Goal: Find specific page/section: Find specific page/section

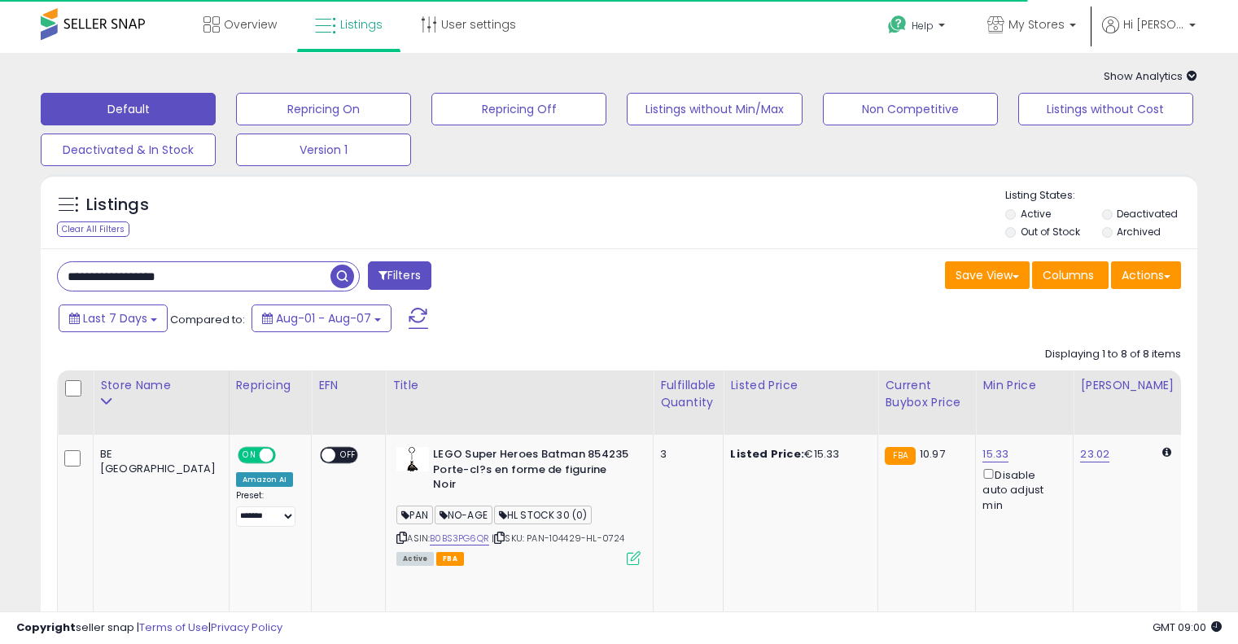
paste input "text"
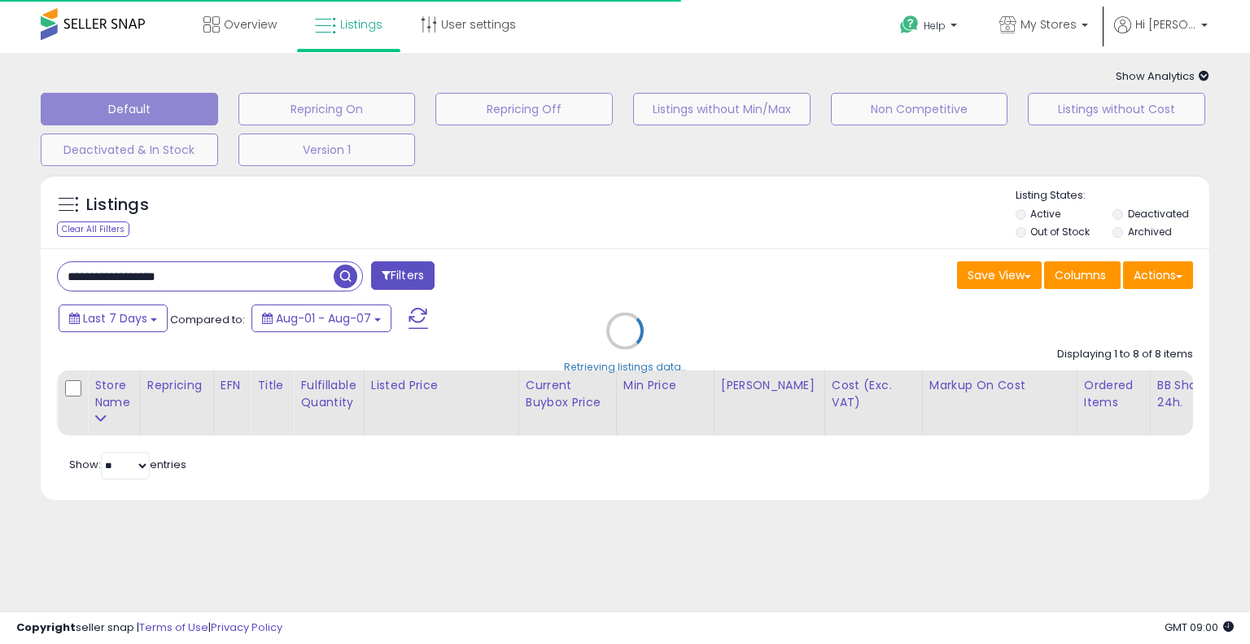
click at [781, 281] on div "Retrieving listings data.." at bounding box center [624, 343] width 1193 height 354
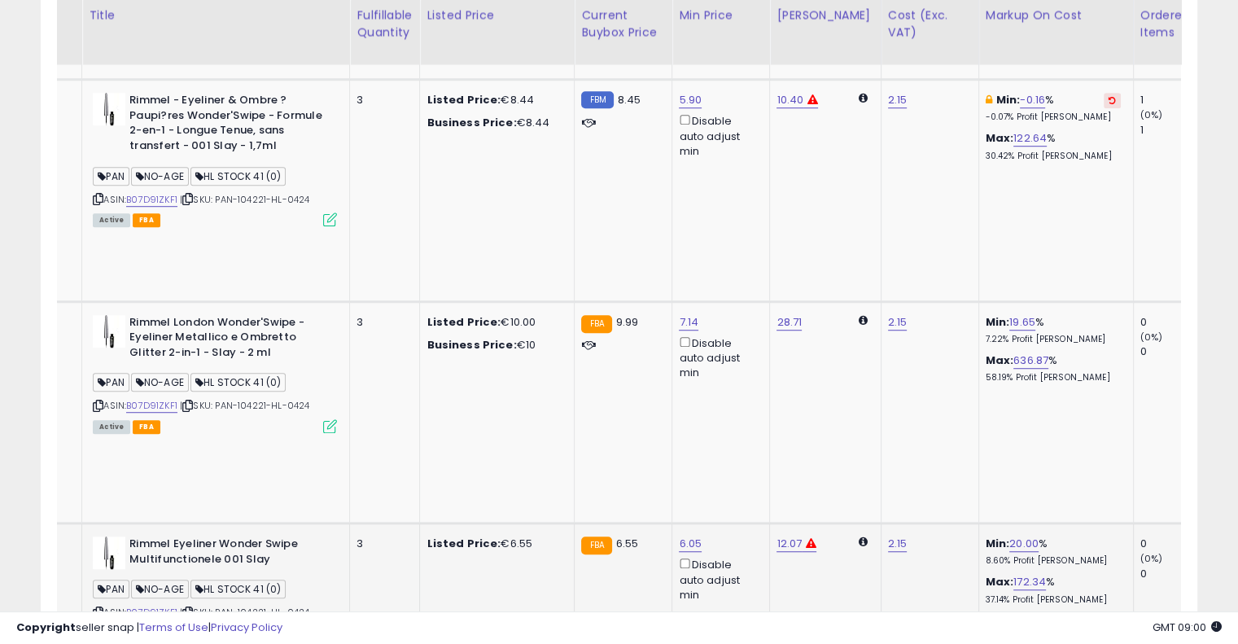
scroll to position [0, 630]
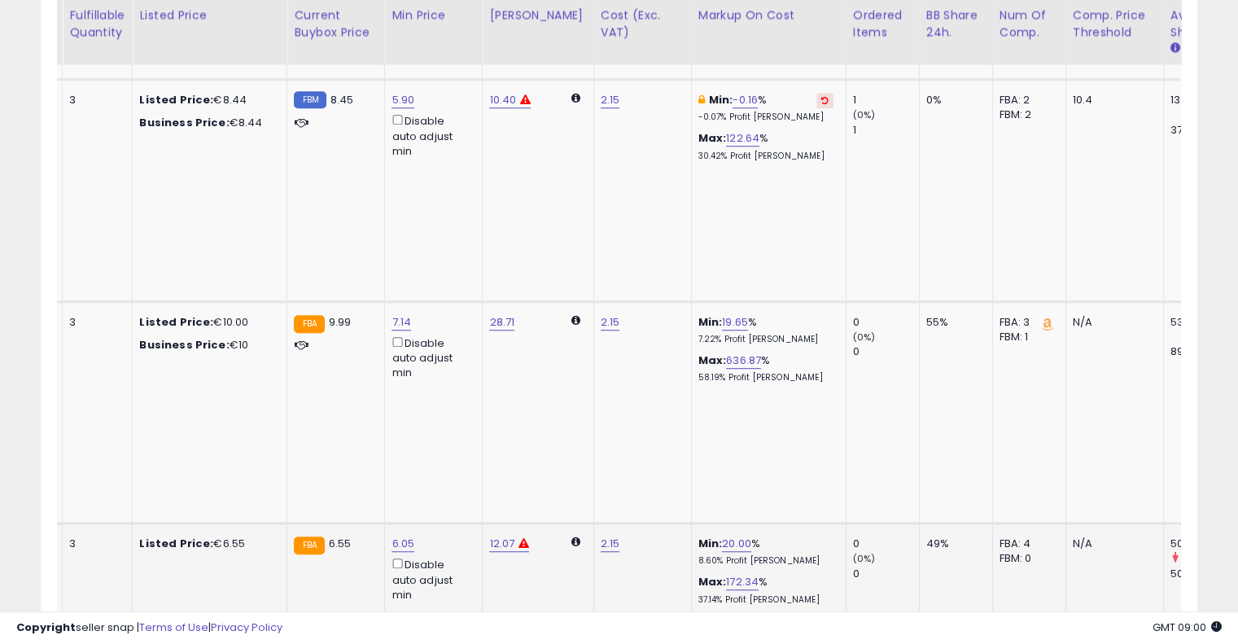
drag, startPoint x: 776, startPoint y: 237, endPoint x: 920, endPoint y: 227, distance: 145.2
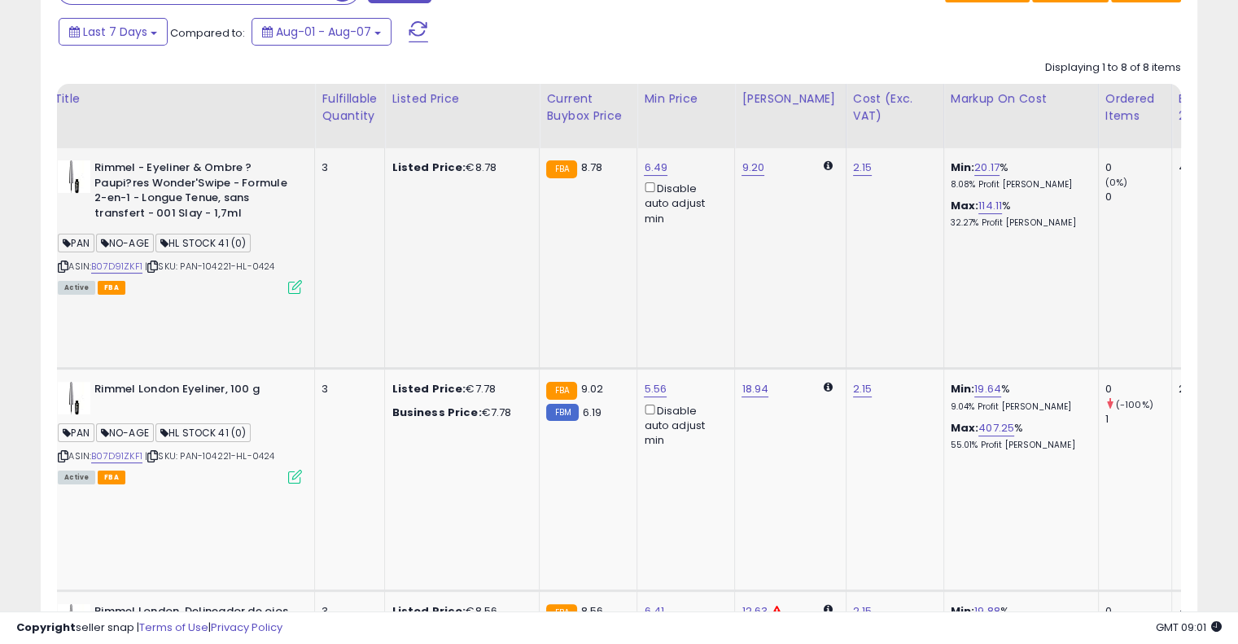
scroll to position [0, 66]
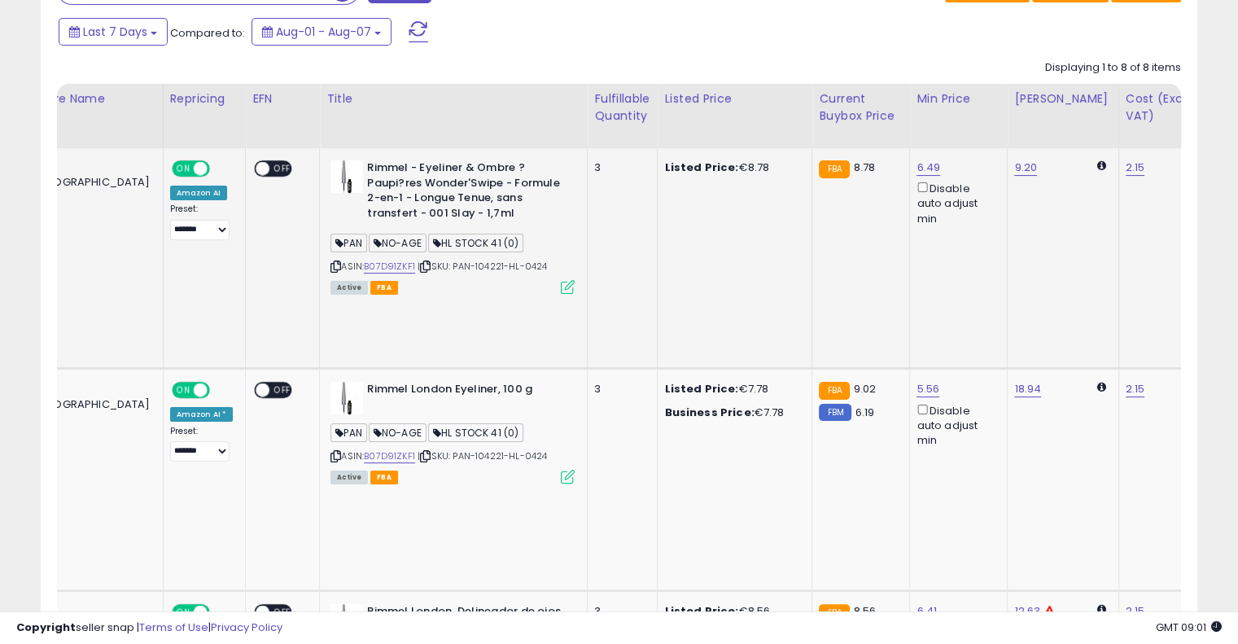
drag, startPoint x: 830, startPoint y: 271, endPoint x: 676, endPoint y: 272, distance: 153.8
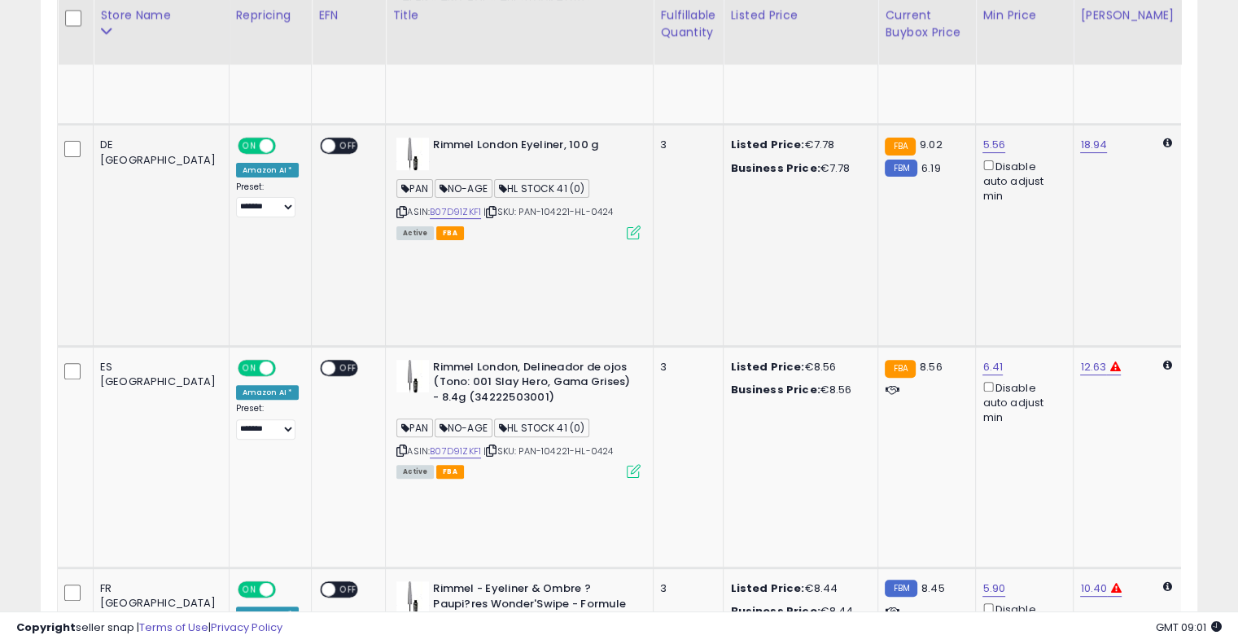
scroll to position [0, 0]
drag, startPoint x: 745, startPoint y: 149, endPoint x: 662, endPoint y: 151, distance: 83.9
click at [486, 208] on icon at bounding box center [491, 212] width 11 height 9
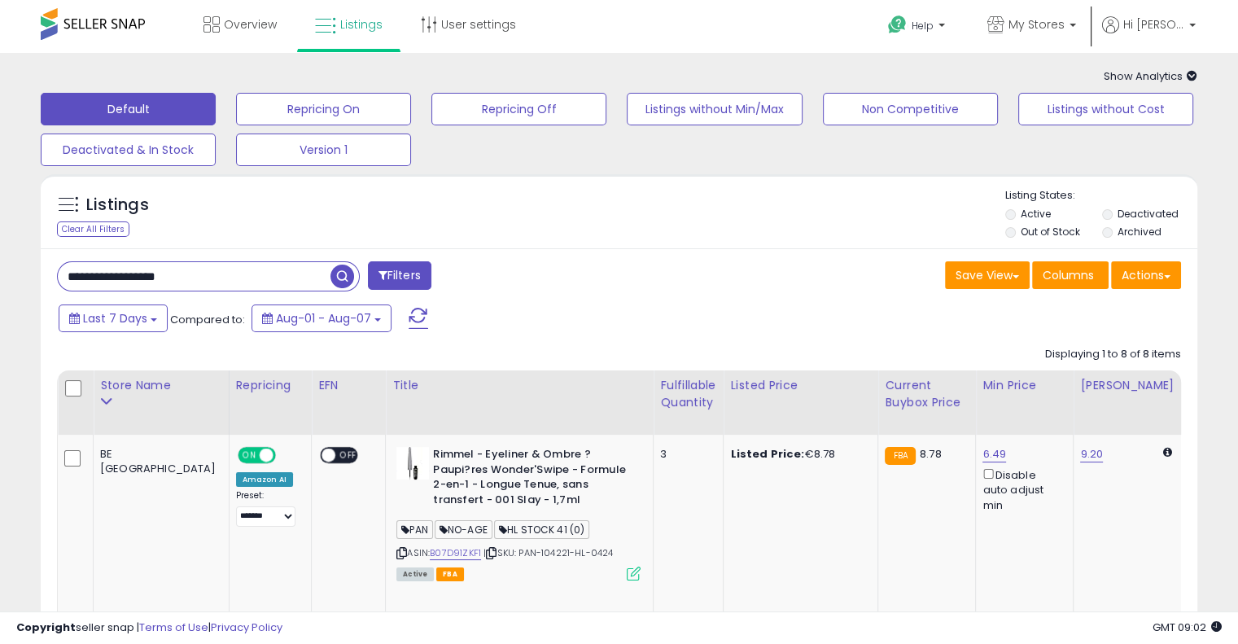
drag, startPoint x: 225, startPoint y: 282, endPoint x: 0, endPoint y: 241, distance: 229.2
paste input "text"
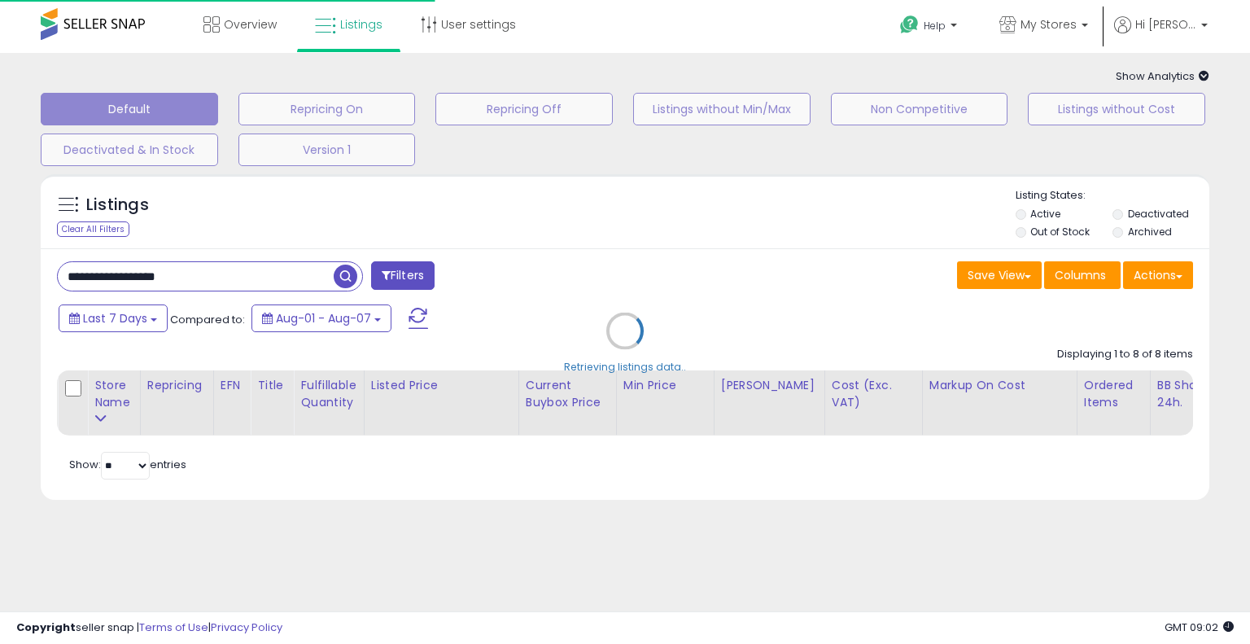
click at [634, 291] on div "Retrieving listings data.." at bounding box center [624, 343] width 1193 height 354
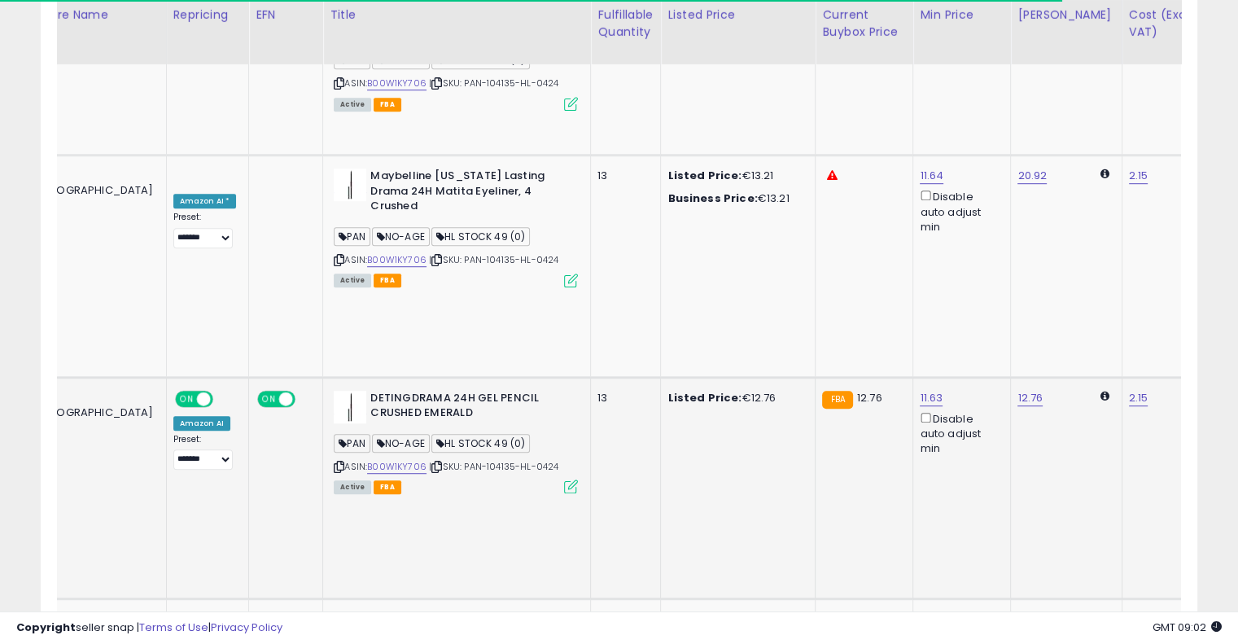
scroll to position [0, 381]
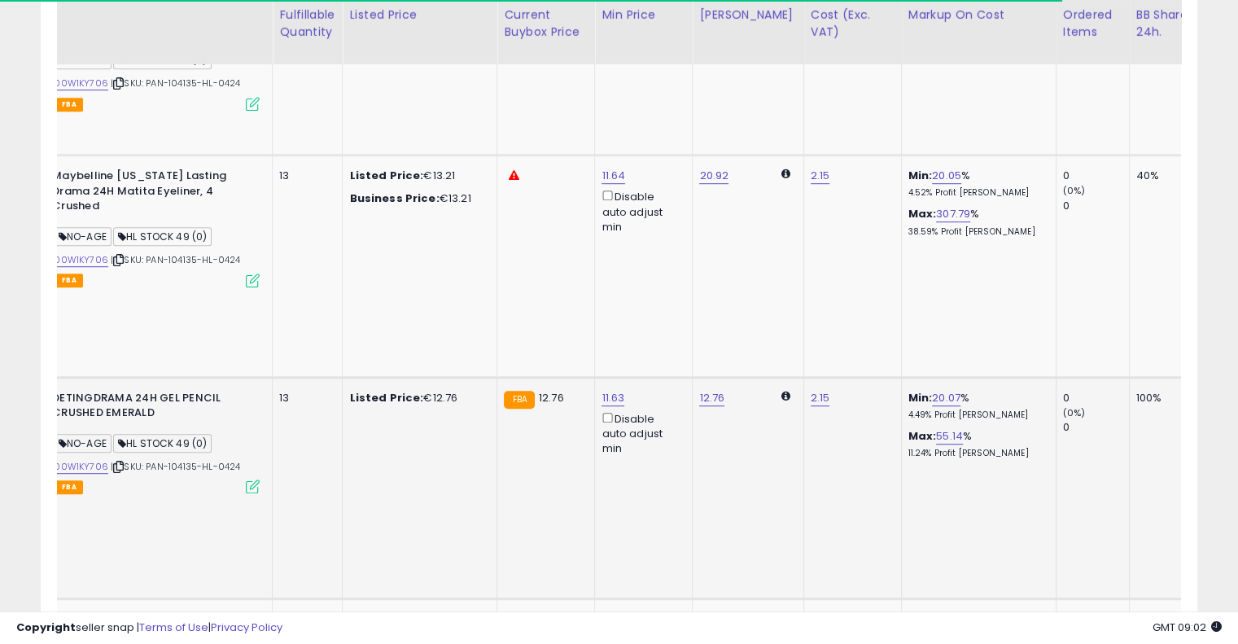
drag, startPoint x: 644, startPoint y: 224, endPoint x: 824, endPoint y: 208, distance: 181.4
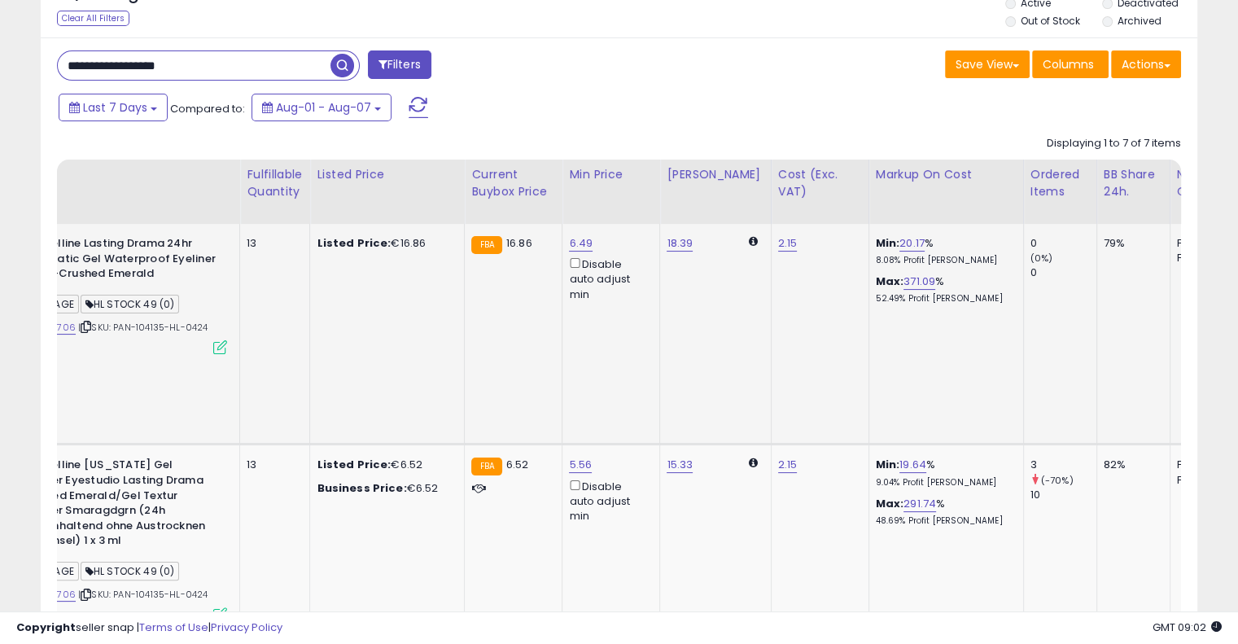
scroll to position [0, 179]
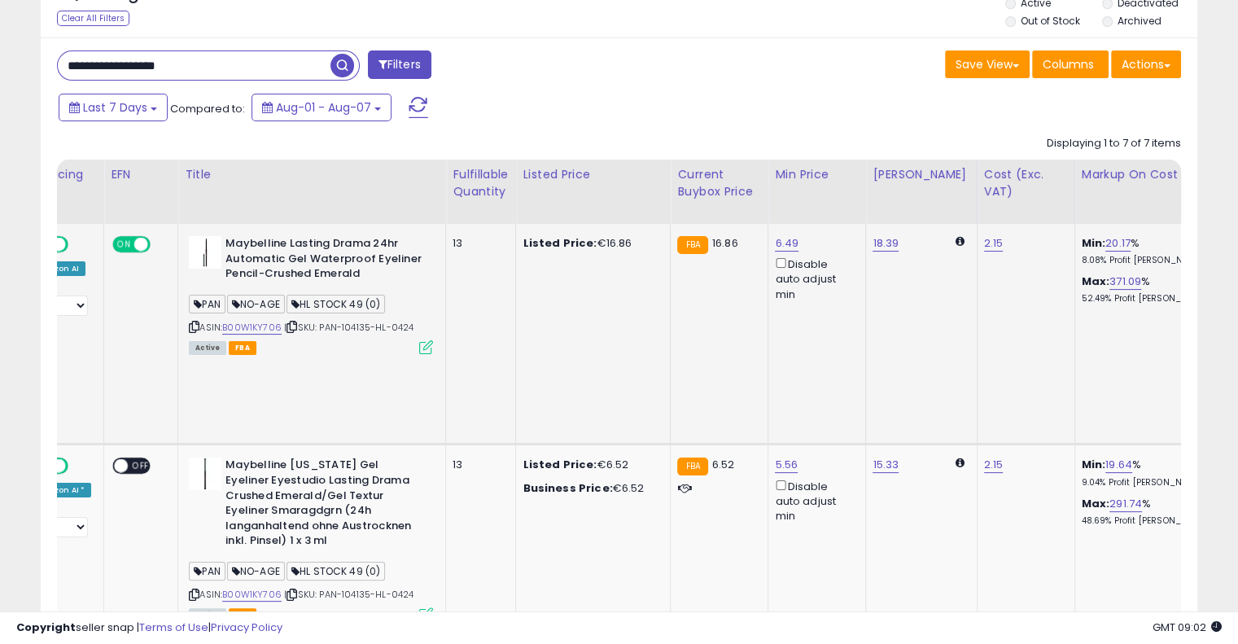
drag, startPoint x: 682, startPoint y: 350, endPoint x: 638, endPoint y: 277, distance: 85.4
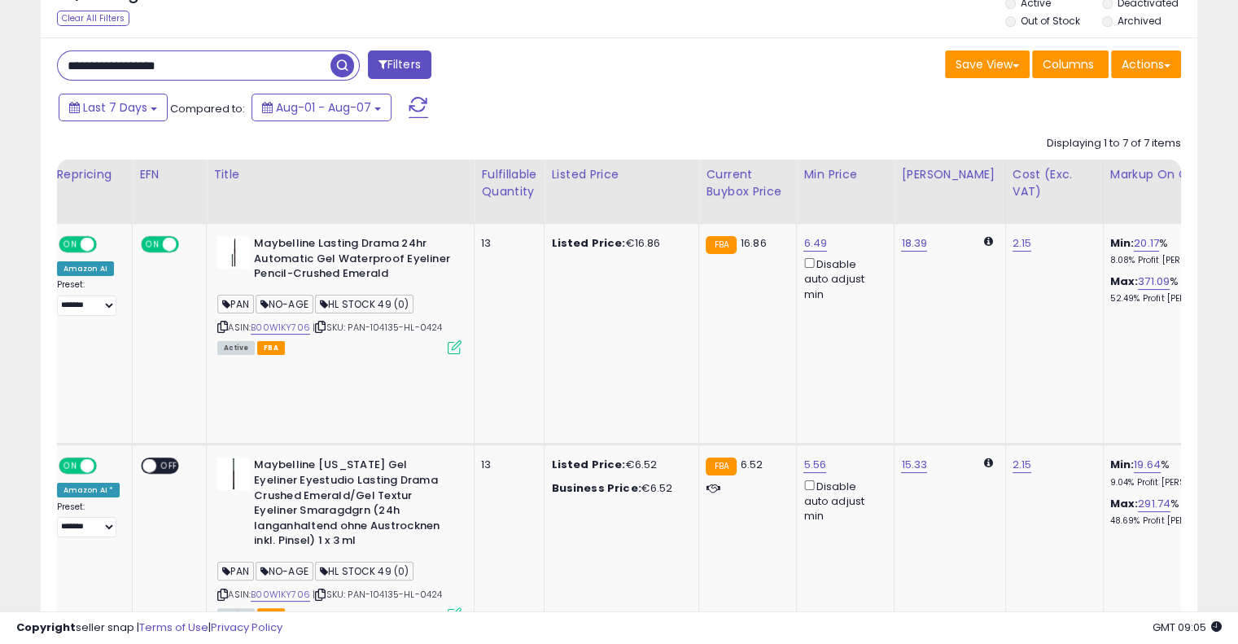
drag, startPoint x: 261, startPoint y: 64, endPoint x: 0, endPoint y: 66, distance: 261.3
paste input "text"
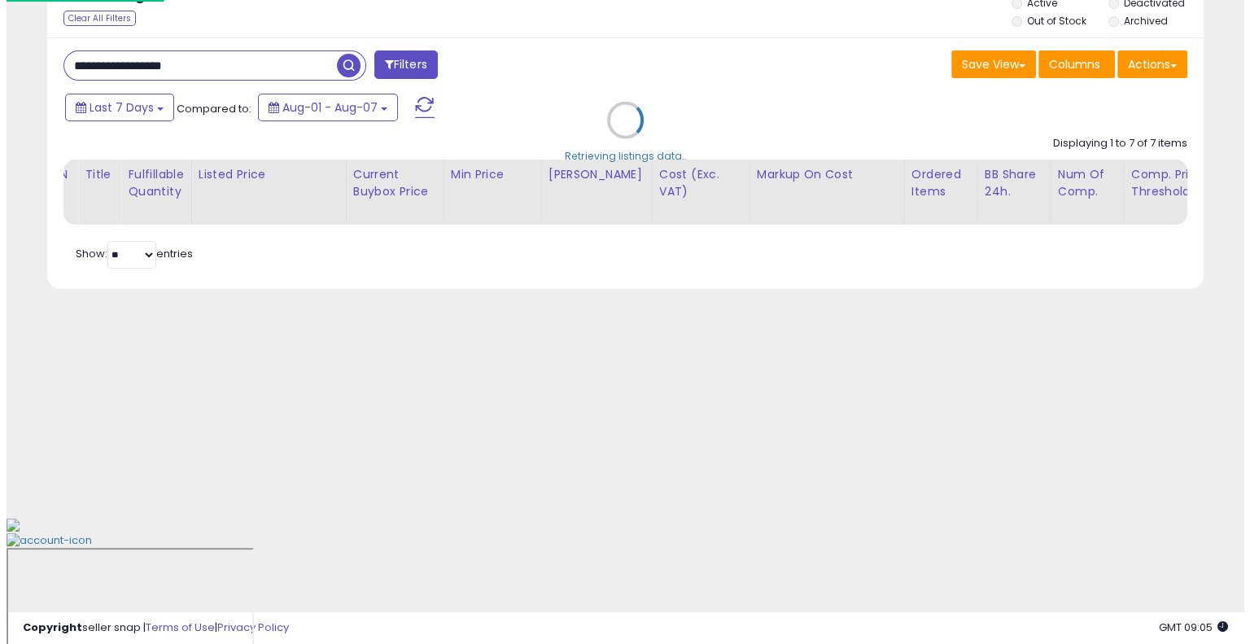
scroll to position [85, 0]
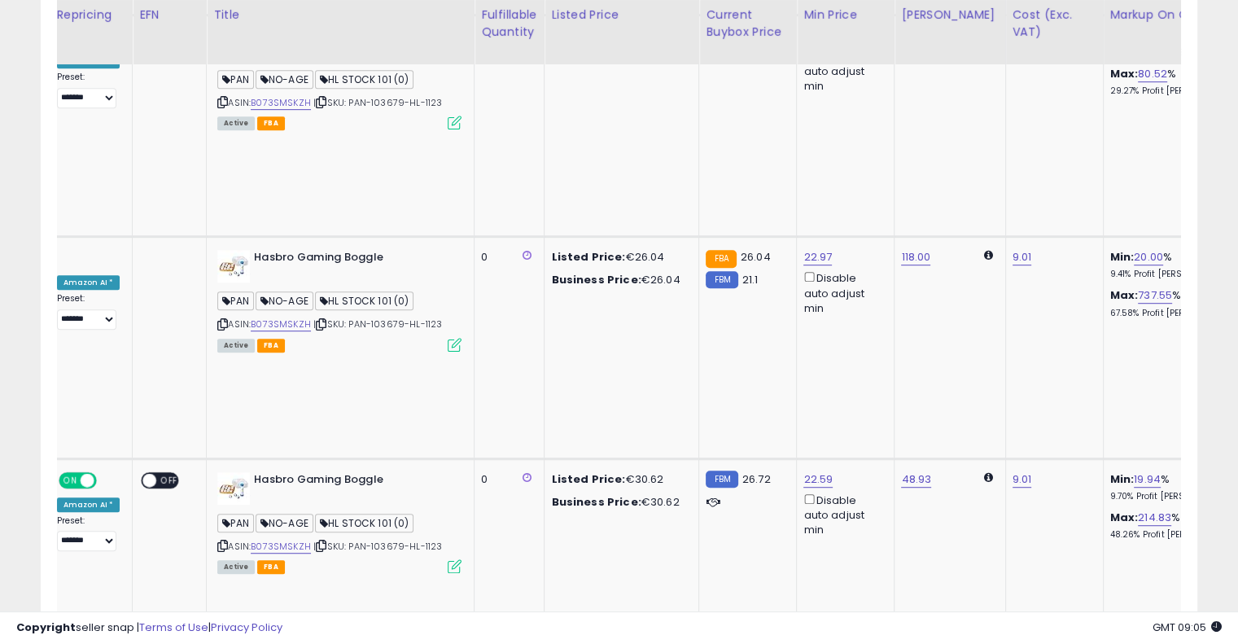
scroll to position [0, 133]
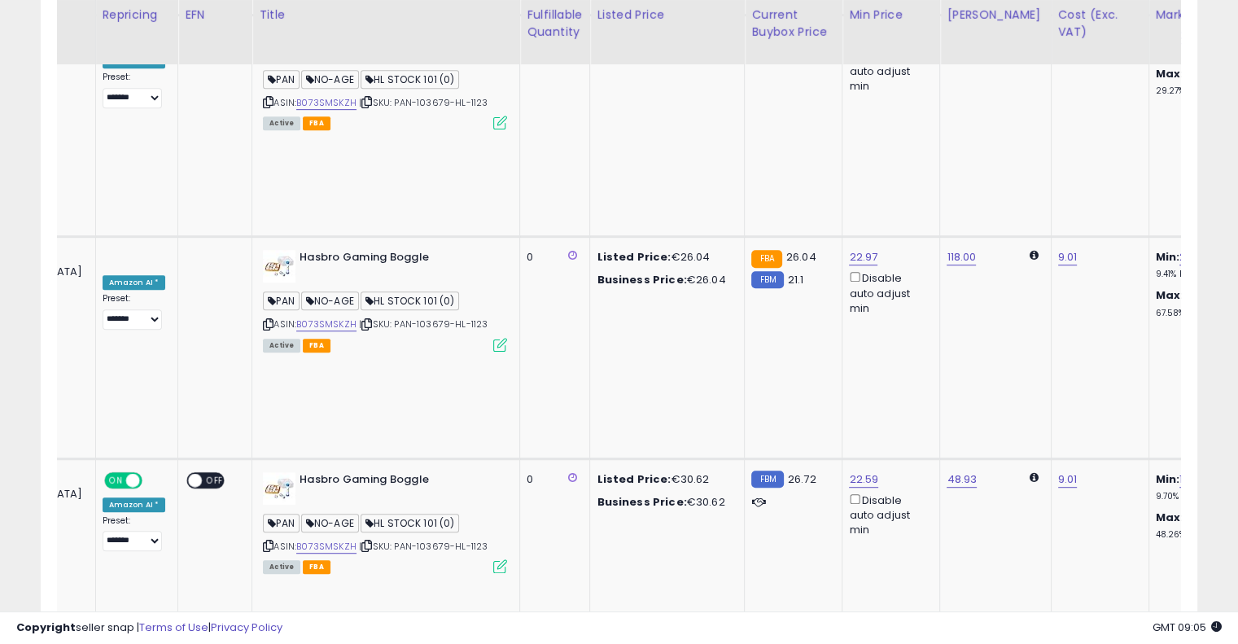
drag, startPoint x: 378, startPoint y: 430, endPoint x: 297, endPoint y: 409, distance: 84.1
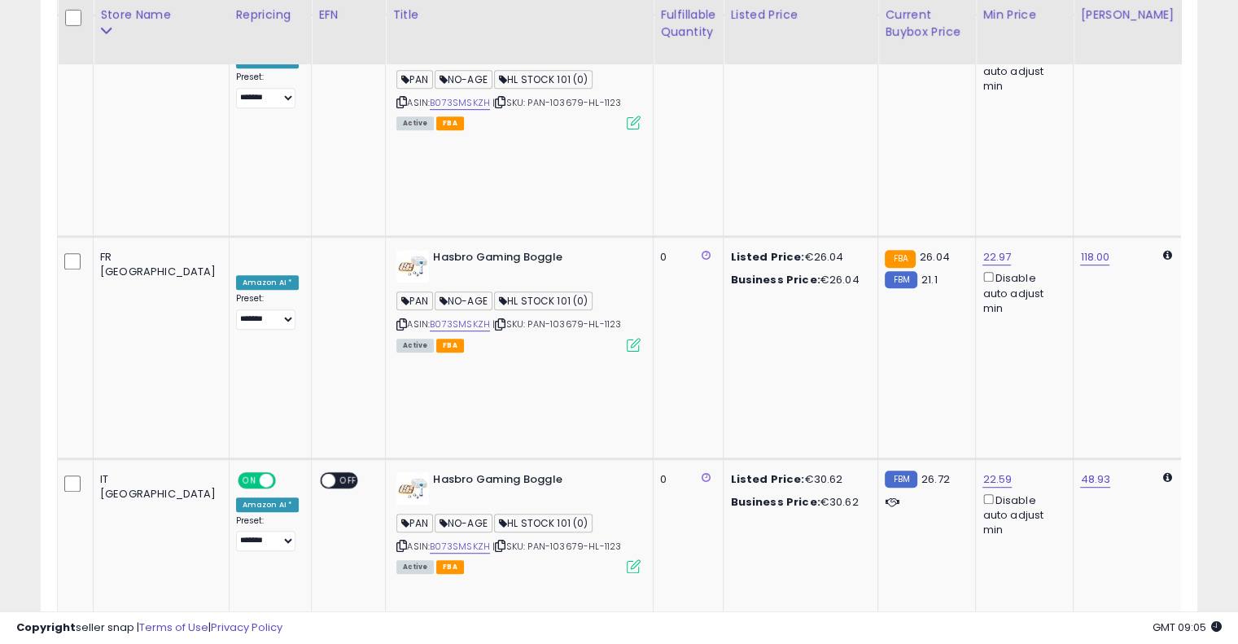
scroll to position [48, 0]
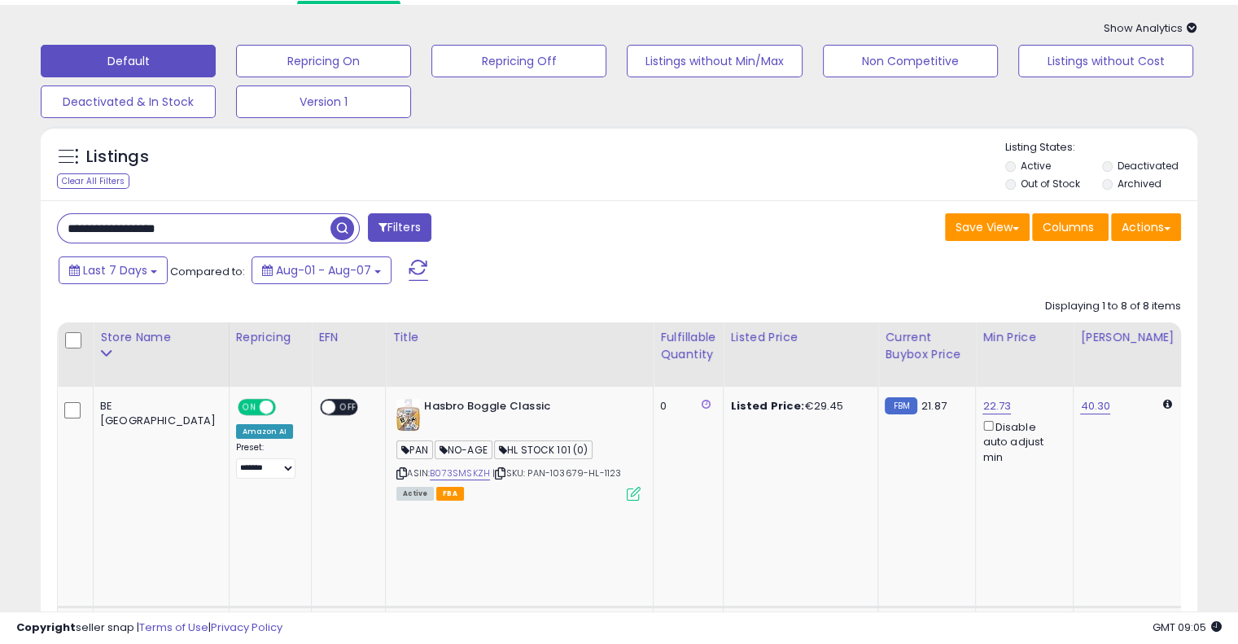
drag, startPoint x: 283, startPoint y: 221, endPoint x: 0, endPoint y: 217, distance: 283.2
paste input "text"
type input "**********"
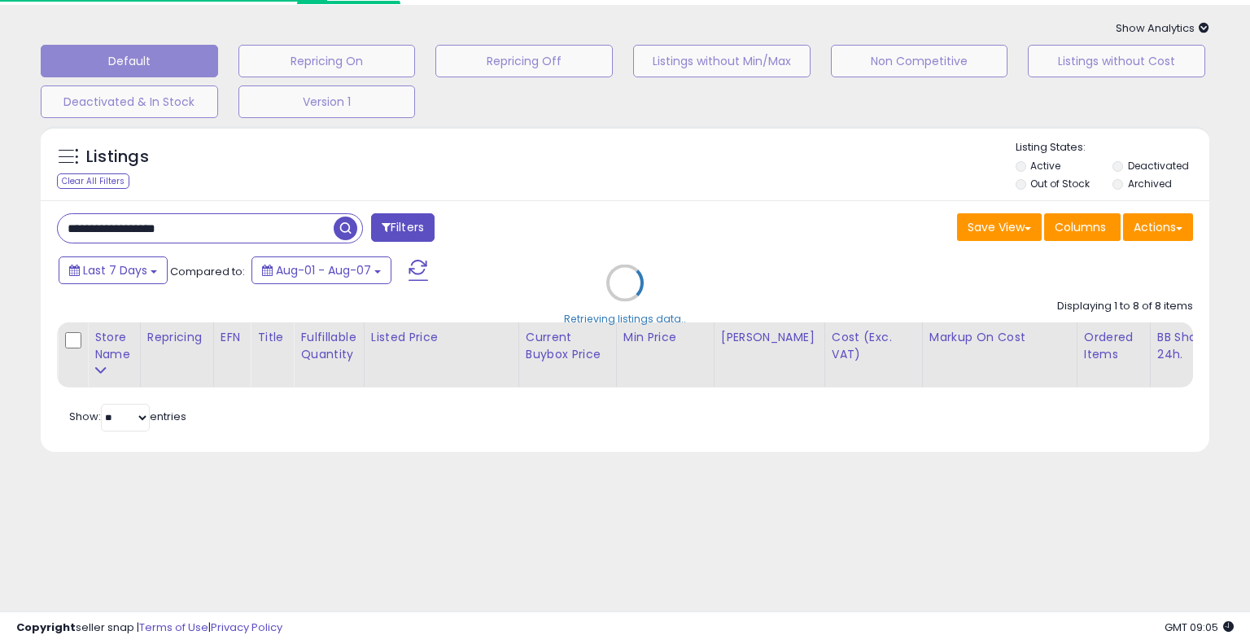
click at [993, 260] on div "Retrieving listings data.." at bounding box center [624, 295] width 1193 height 354
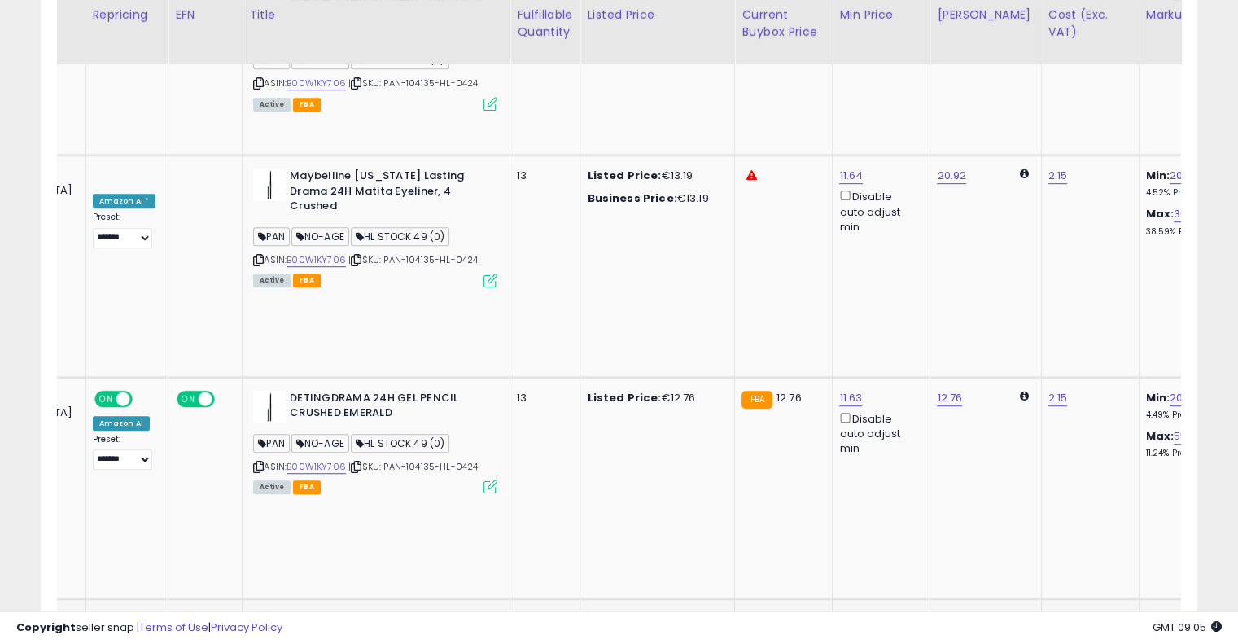
scroll to position [0, 291]
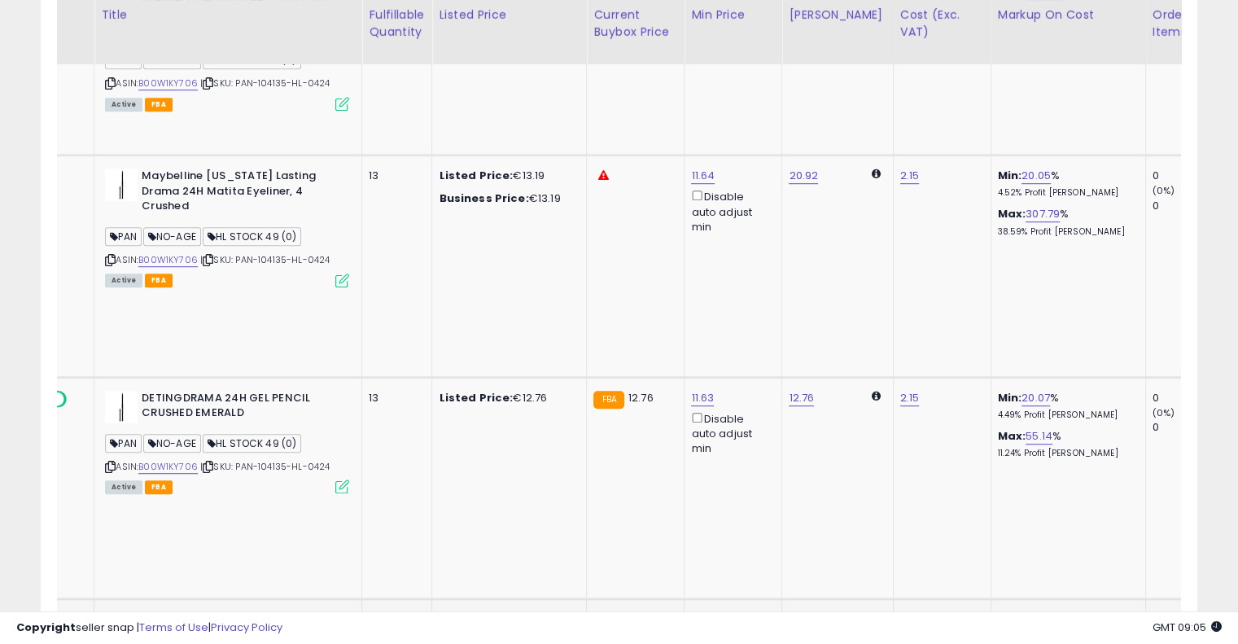
drag, startPoint x: 629, startPoint y: 279, endPoint x: 759, endPoint y: 258, distance: 131.1
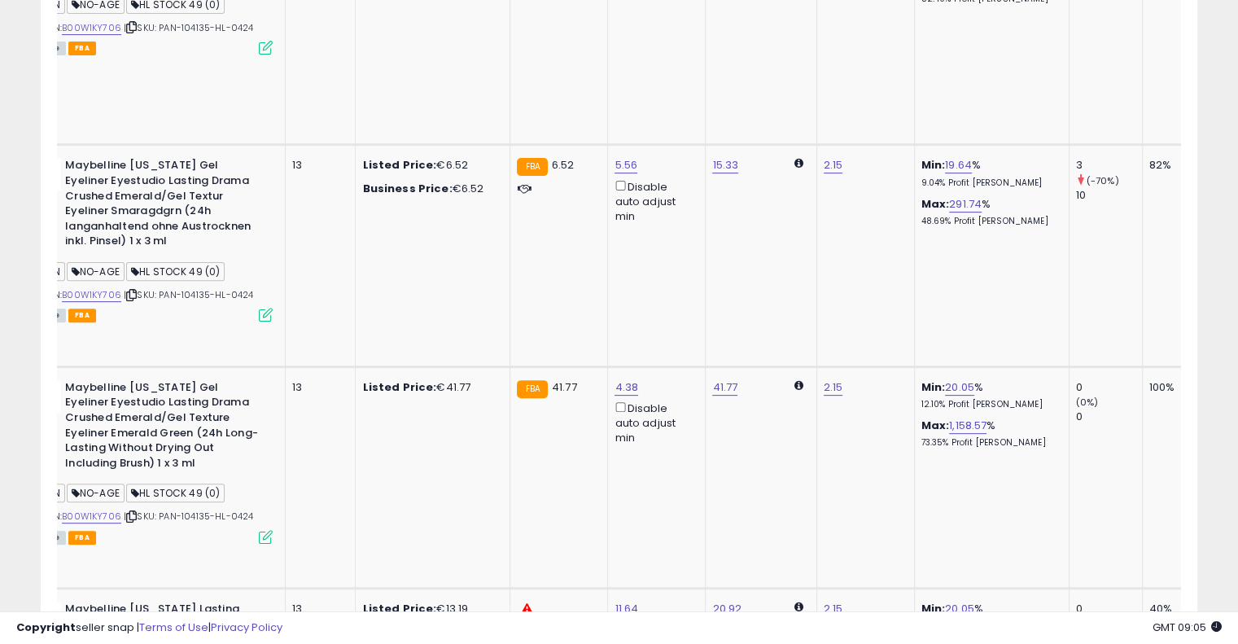
scroll to position [129, 0]
